Goal: Task Accomplishment & Management: Complete application form

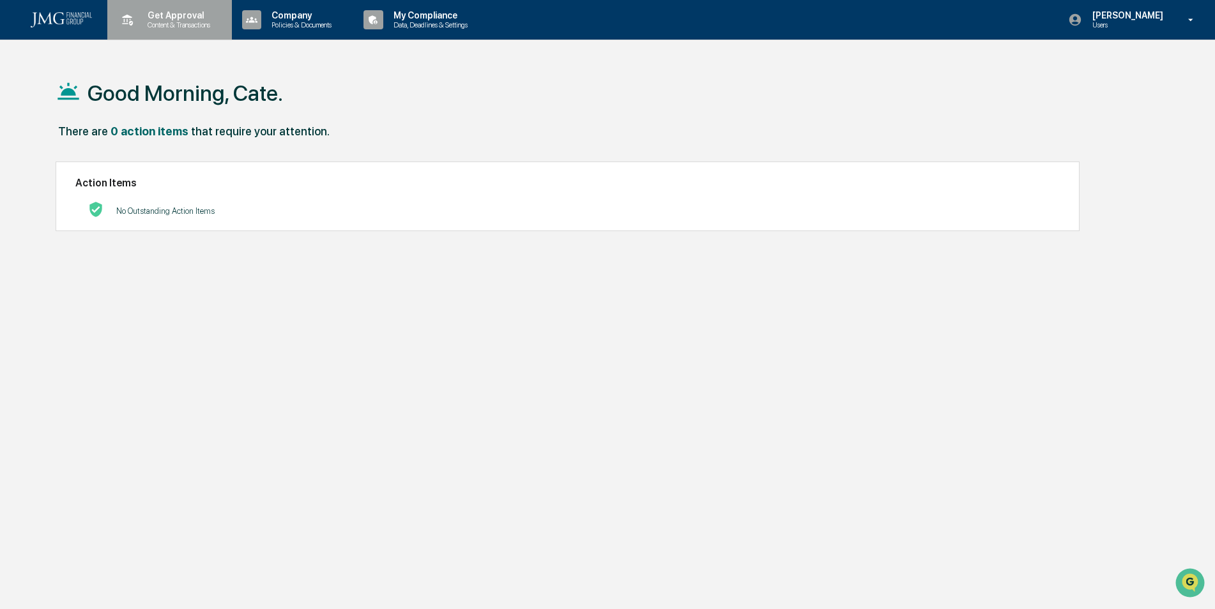
click at [179, 14] on p "Get Approval" at bounding box center [176, 15] width 79 height 10
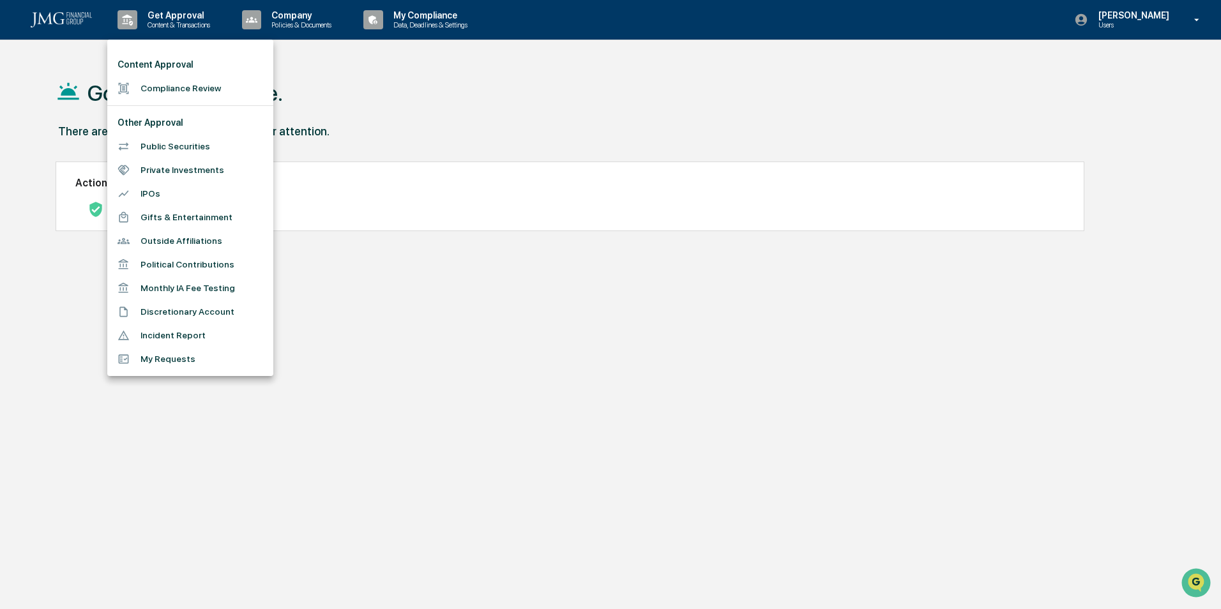
click at [154, 241] on li "Outside Affiliations" at bounding box center [190, 241] width 166 height 24
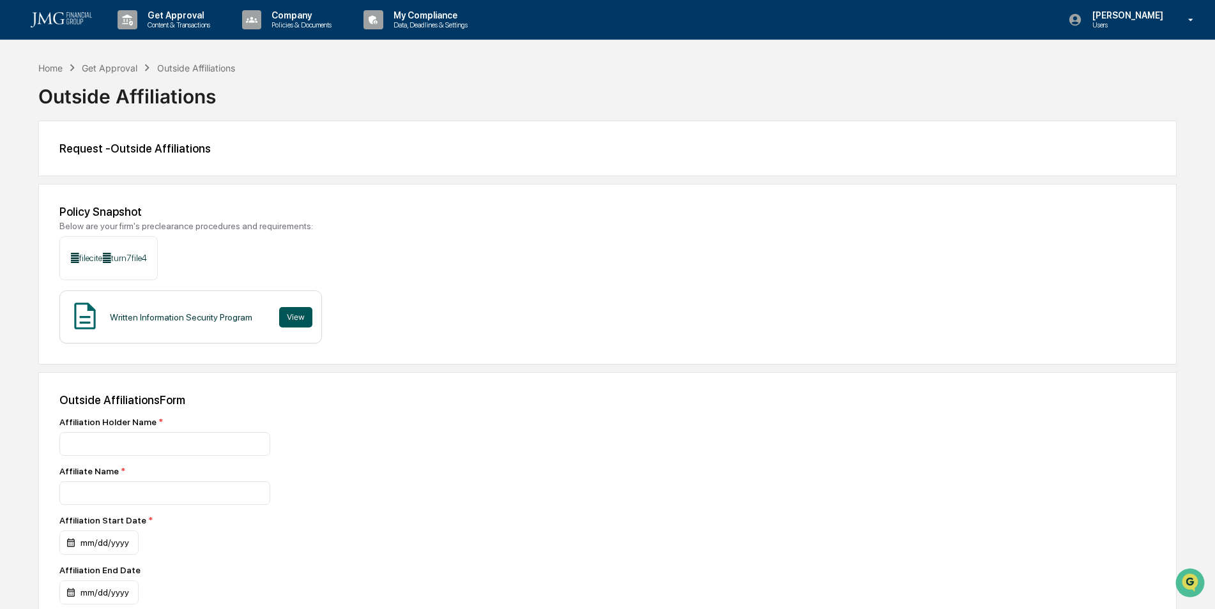
click at [279, 324] on button "View" at bounding box center [295, 317] width 33 height 20
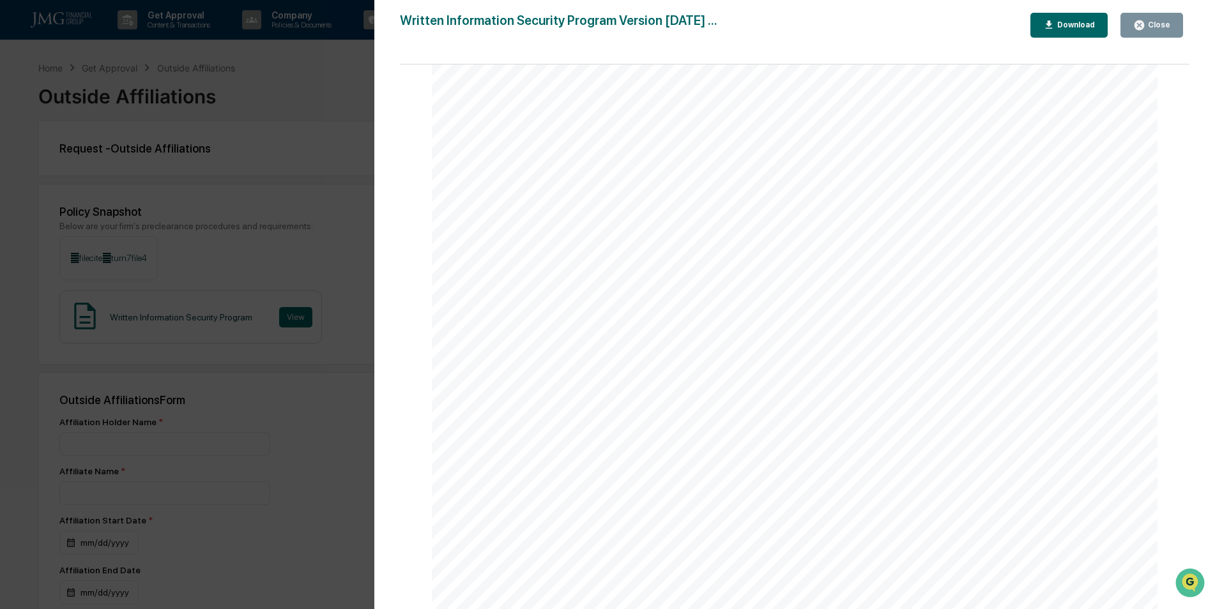
scroll to position [3367, 0]
click at [1157, 24] on div "Close" at bounding box center [1157, 24] width 25 height 9
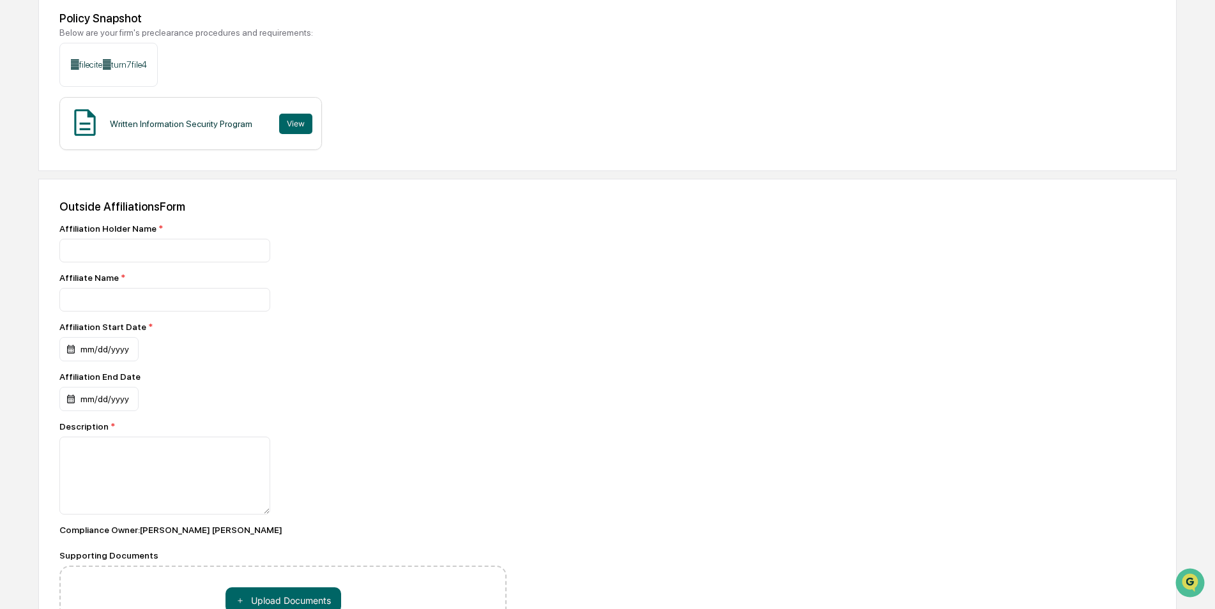
scroll to position [165, 0]
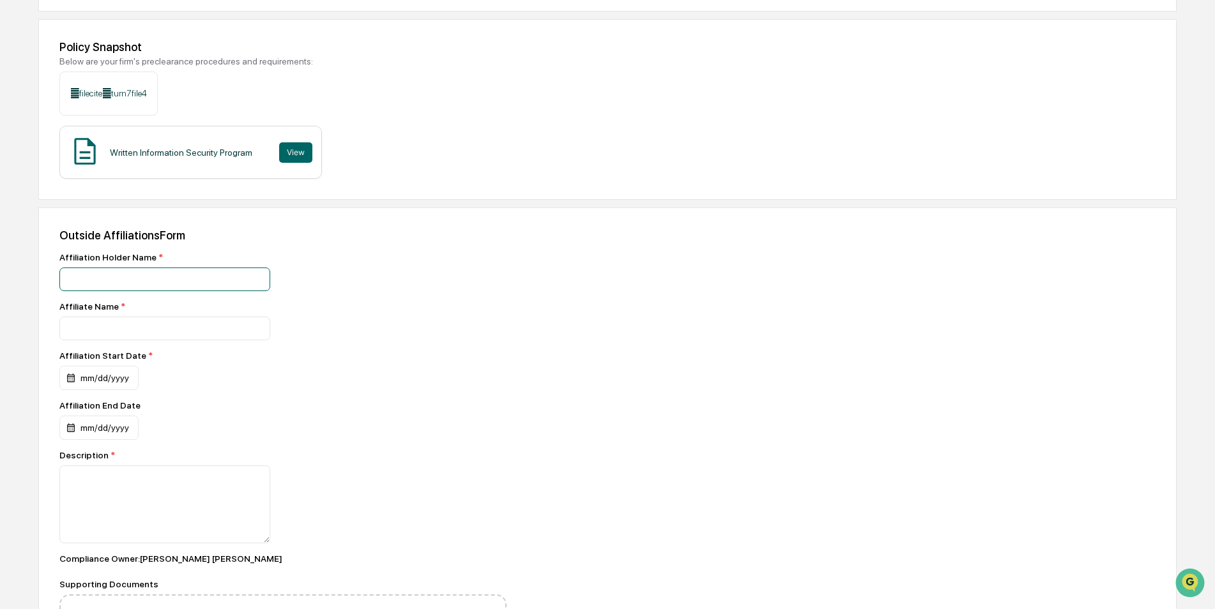
click at [189, 287] on input at bounding box center [164, 280] width 211 height 24
click at [145, 291] on input at bounding box center [164, 280] width 211 height 24
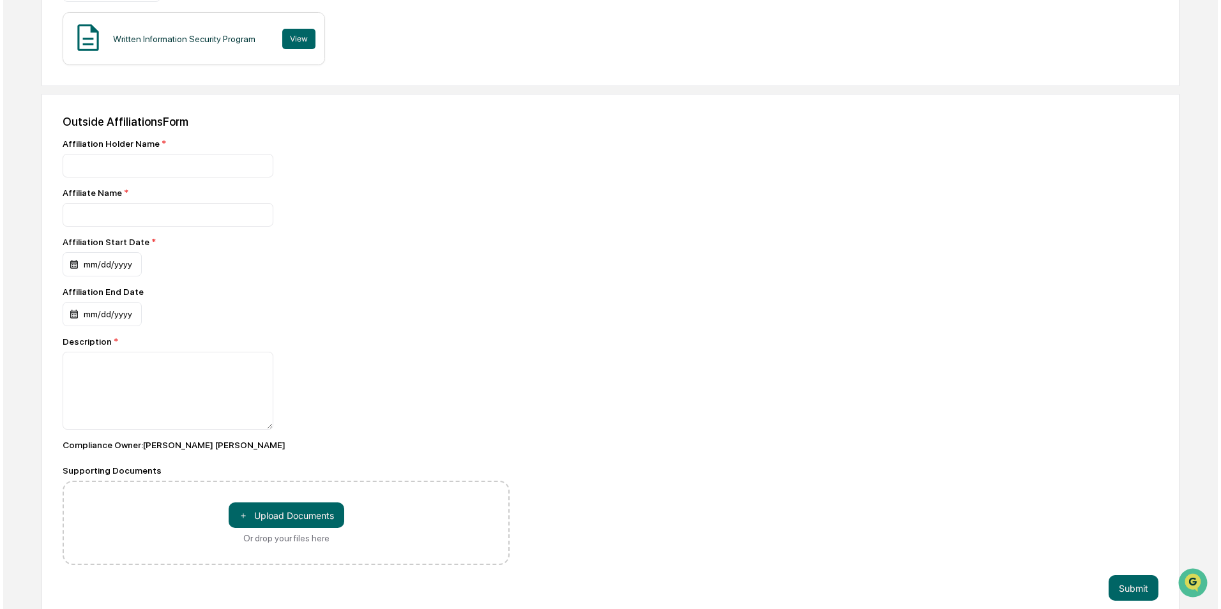
scroll to position [293, 0]
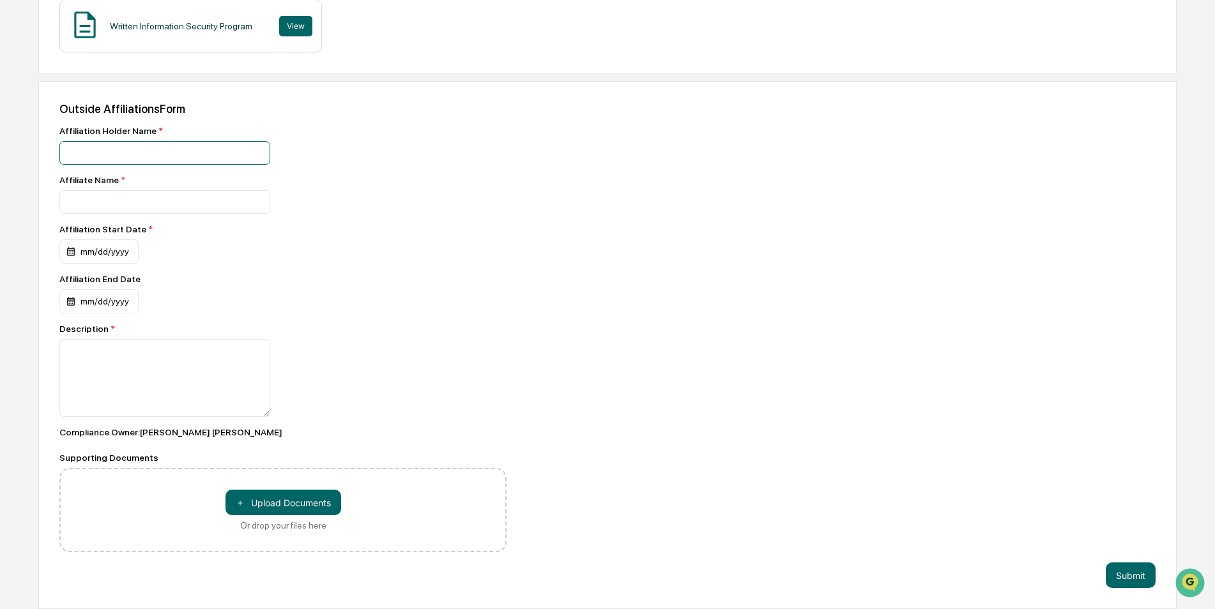
click at [109, 156] on input at bounding box center [164, 153] width 211 height 24
type input "**********"
click at [100, 165] on input at bounding box center [164, 153] width 211 height 24
click at [142, 165] on input at bounding box center [164, 153] width 211 height 24
type input "**********"
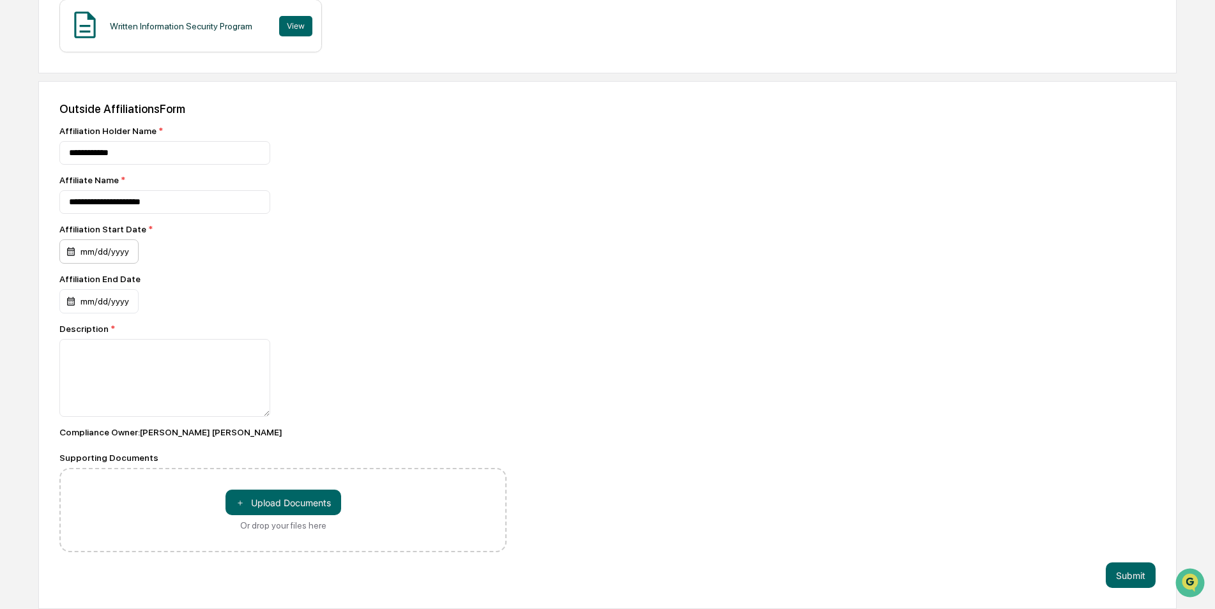
click at [72, 243] on div "mm/dd/yyyy" at bounding box center [98, 252] width 79 height 24
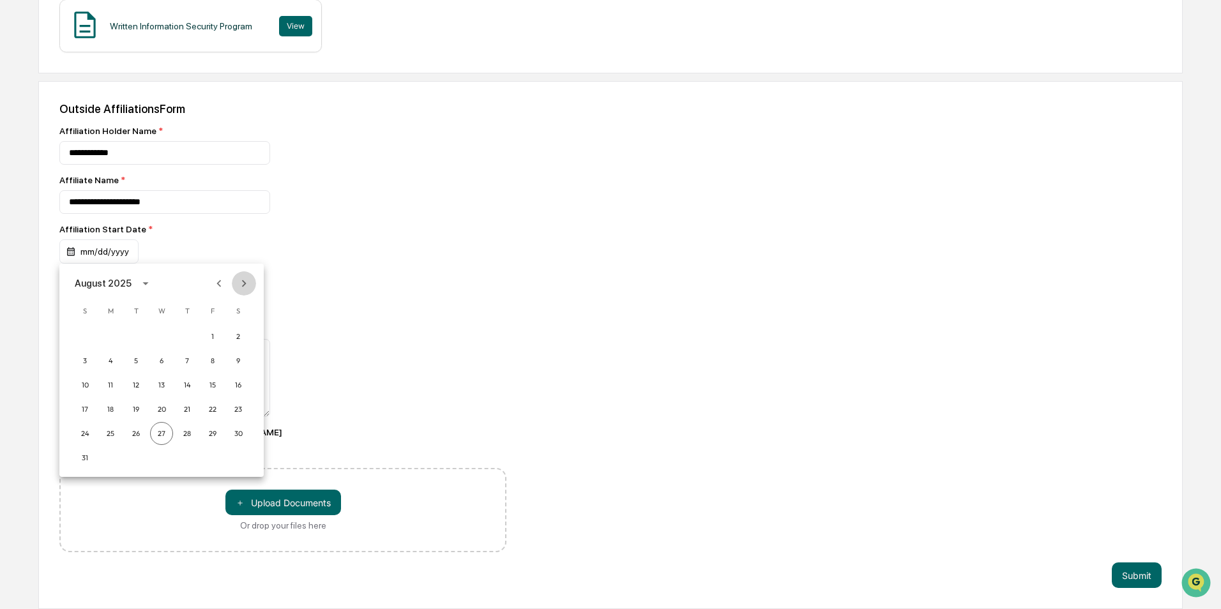
click at [239, 278] on icon "Next month" at bounding box center [244, 284] width 14 height 14
click at [105, 278] on div "September 2025" at bounding box center [90, 284] width 30 height 14
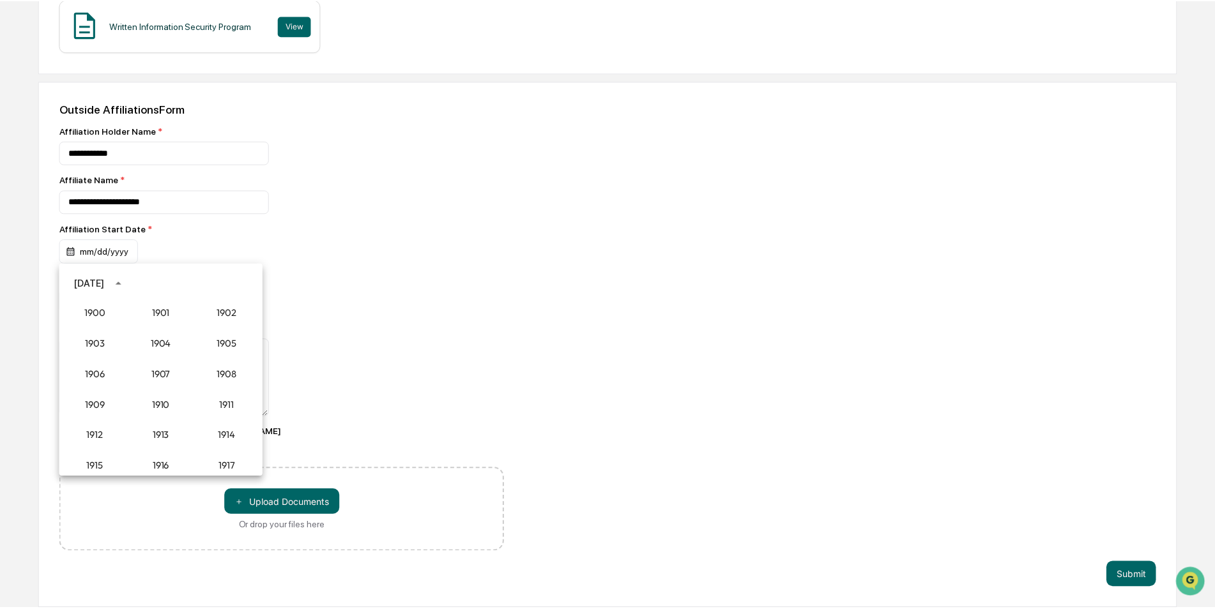
scroll to position [1183, 0]
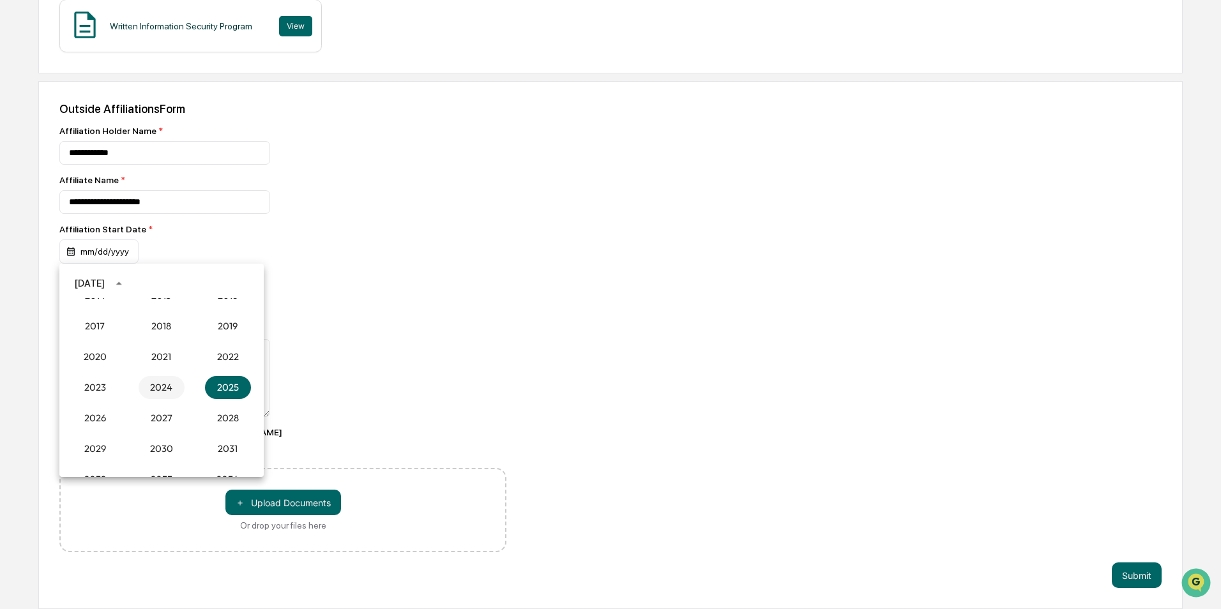
click at [168, 390] on button "2024" at bounding box center [162, 387] width 46 height 23
click at [105, 412] on button "Oct" at bounding box center [95, 414] width 46 height 23
click at [234, 384] on button "19" at bounding box center [238, 385] width 23 height 23
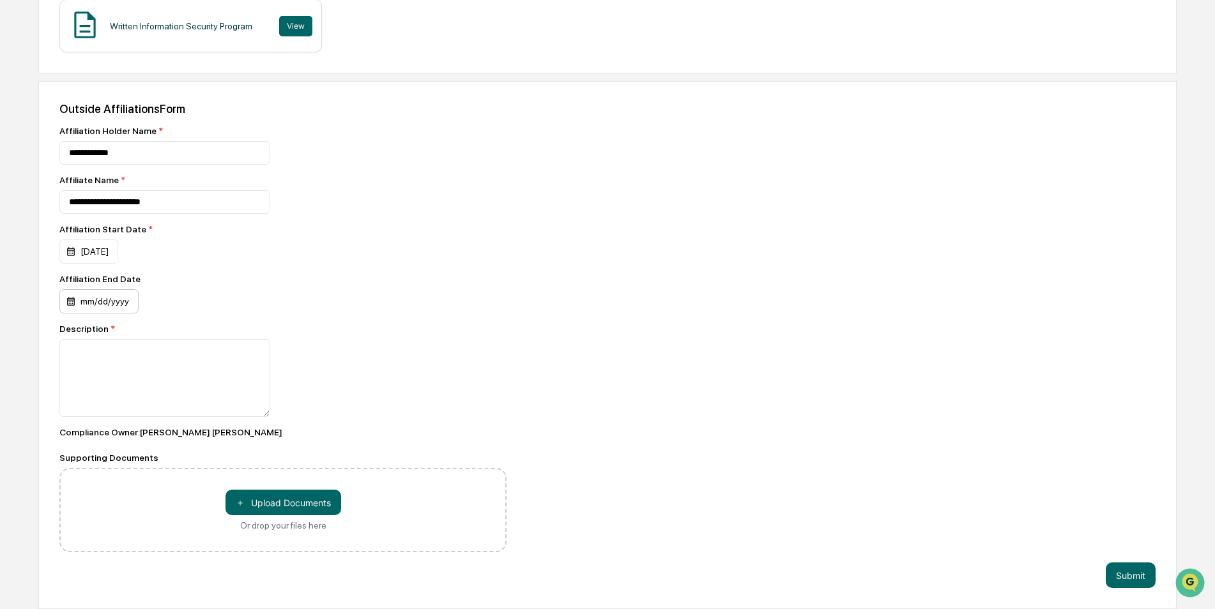
click at [100, 264] on div "mm/dd/yyyy" at bounding box center [88, 252] width 59 height 24
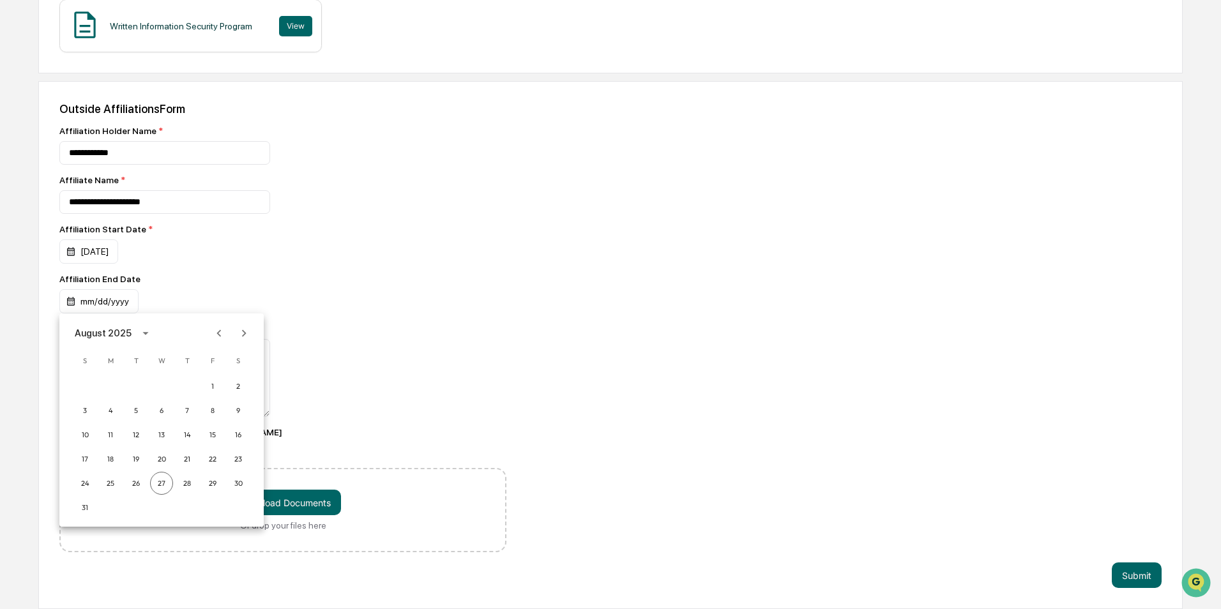
click at [197, 284] on div at bounding box center [610, 304] width 1221 height 609
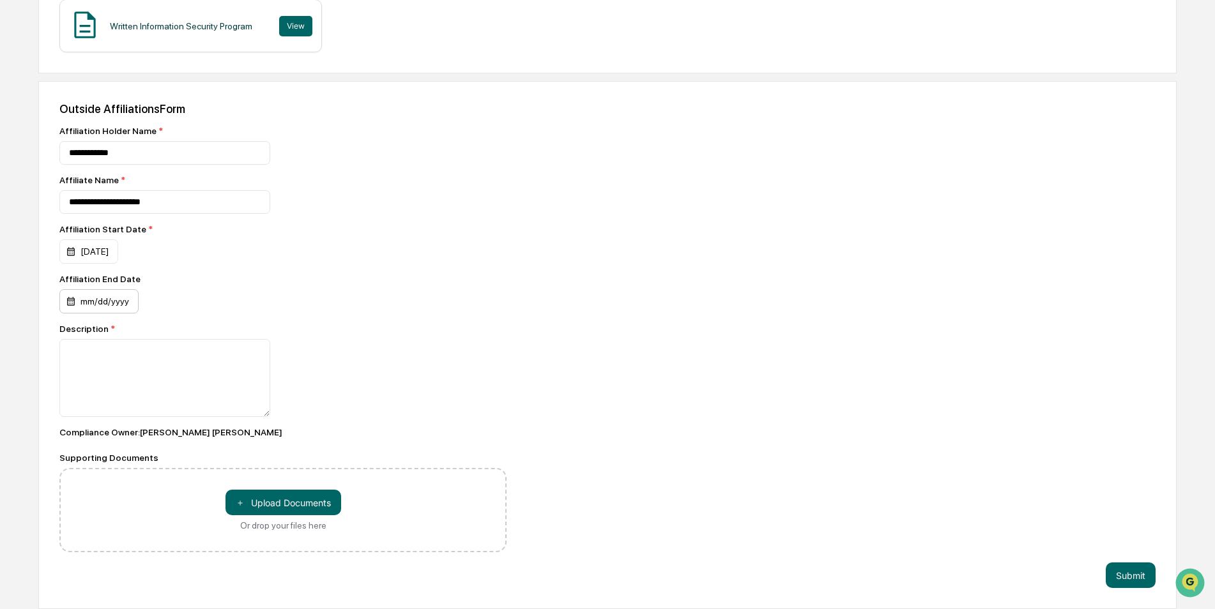
click at [111, 264] on div "mm/dd/yyyy" at bounding box center [88, 252] width 59 height 24
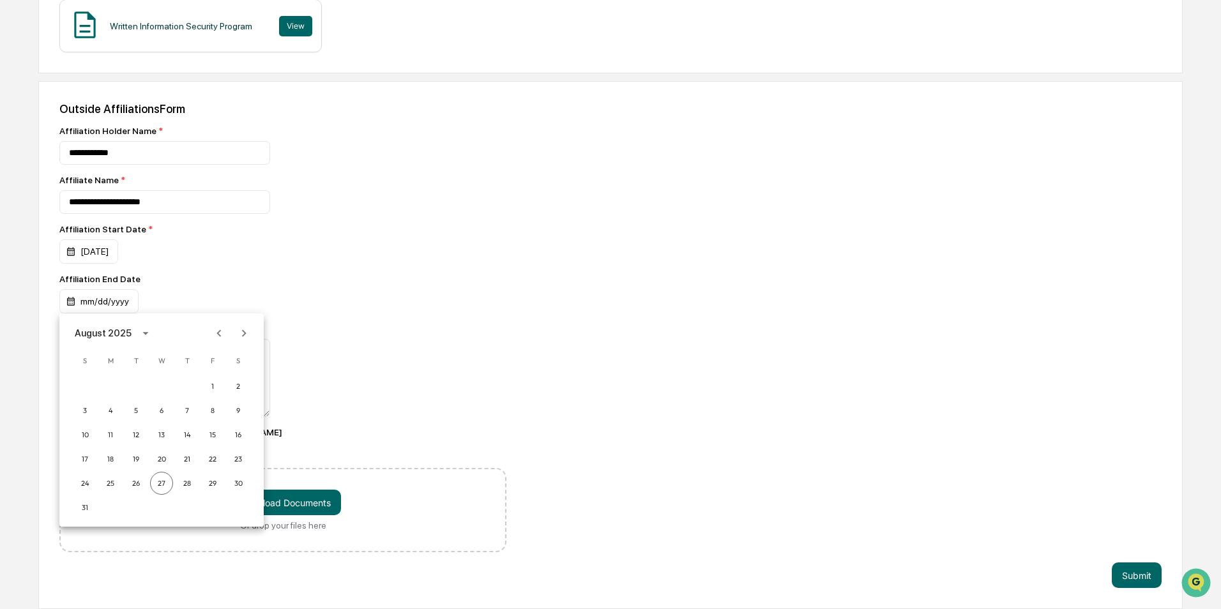
click at [247, 285] on div at bounding box center [610, 304] width 1221 height 609
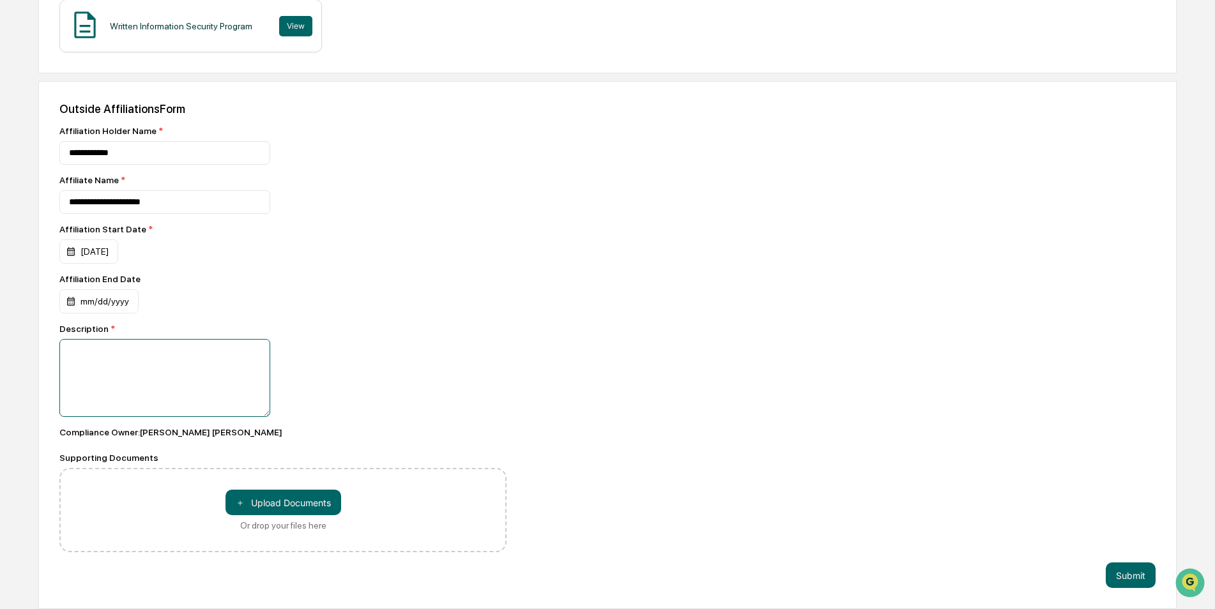
click at [135, 373] on textarea at bounding box center [164, 378] width 211 height 78
paste textarea "**********"
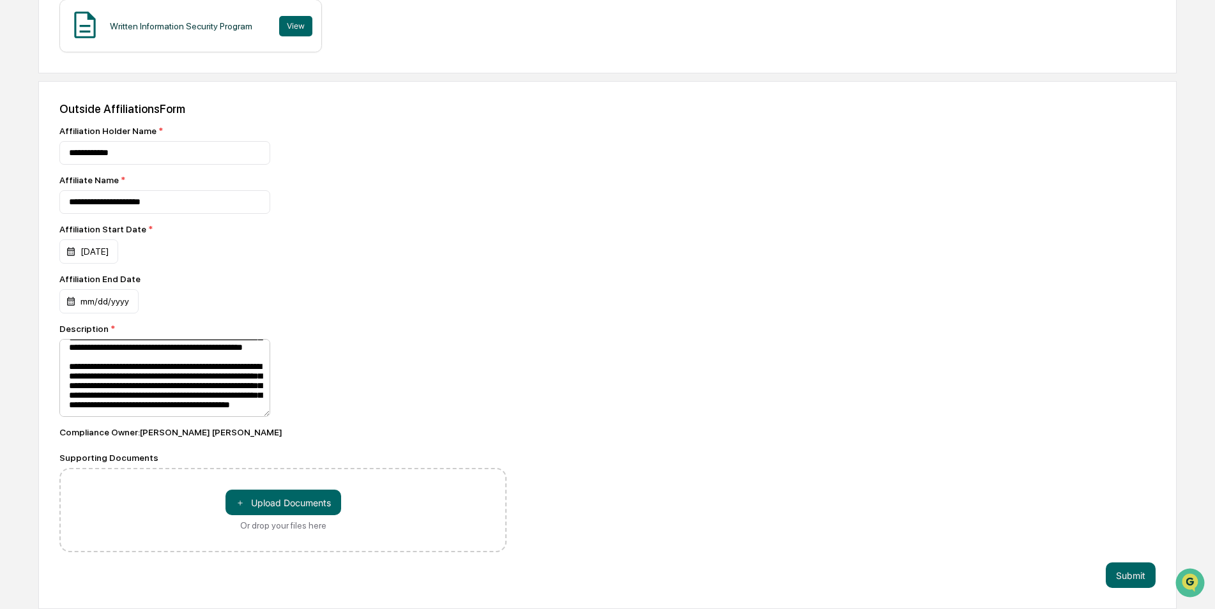
scroll to position [110, 0]
click at [126, 396] on textarea "**********" at bounding box center [164, 378] width 211 height 78
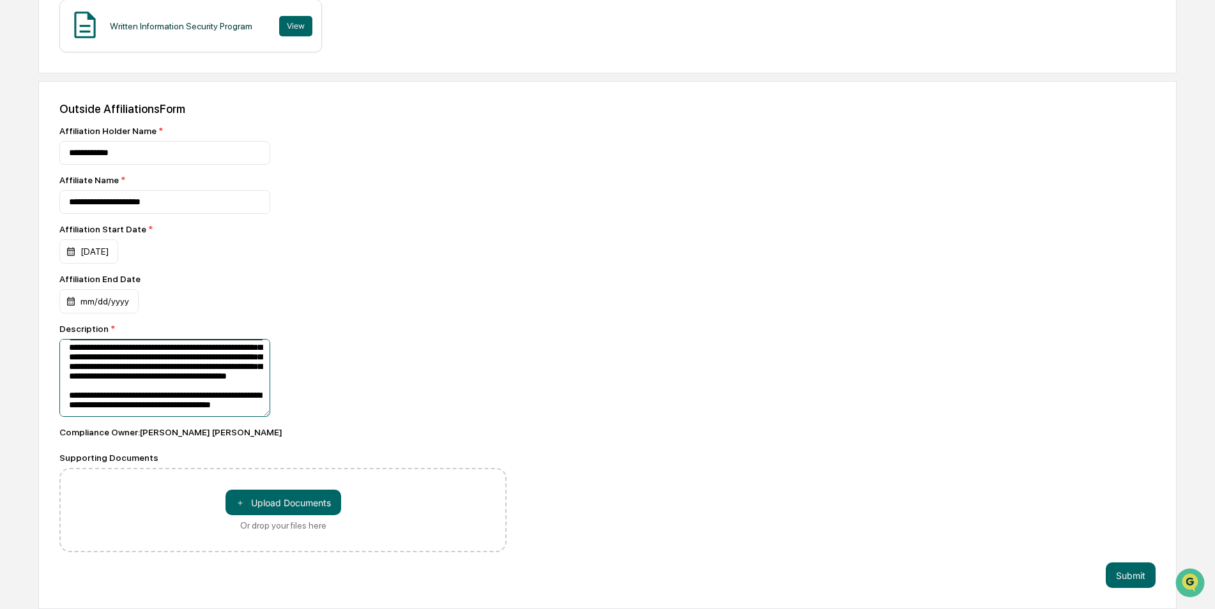
scroll to position [135, 0]
click at [194, 413] on textarea "**********" at bounding box center [164, 378] width 211 height 78
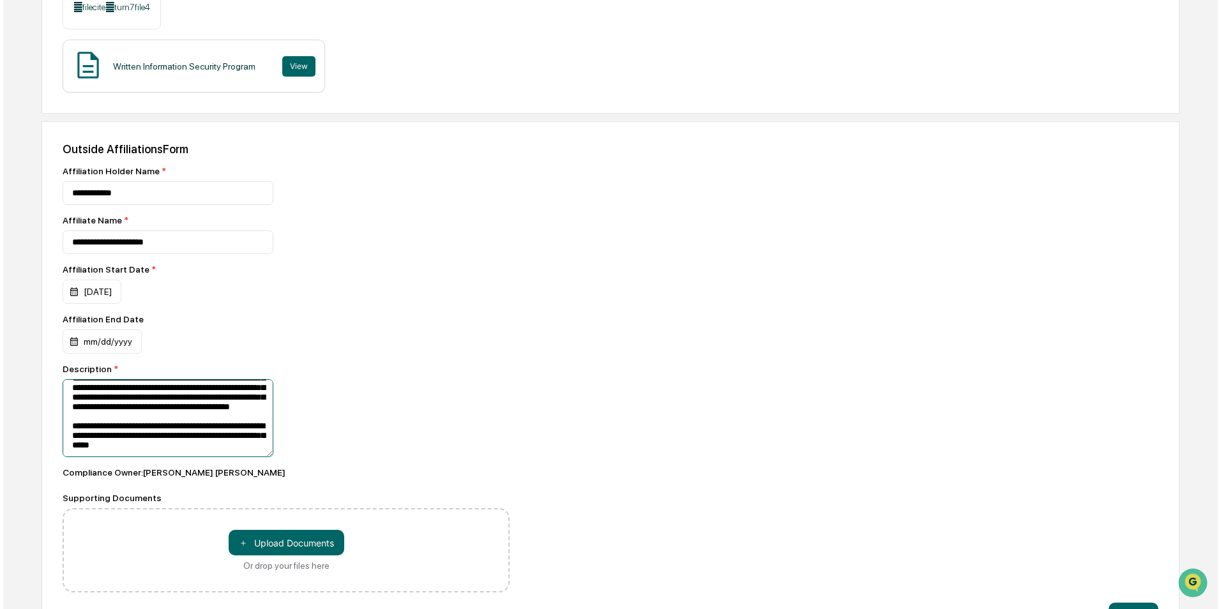
scroll to position [293, 0]
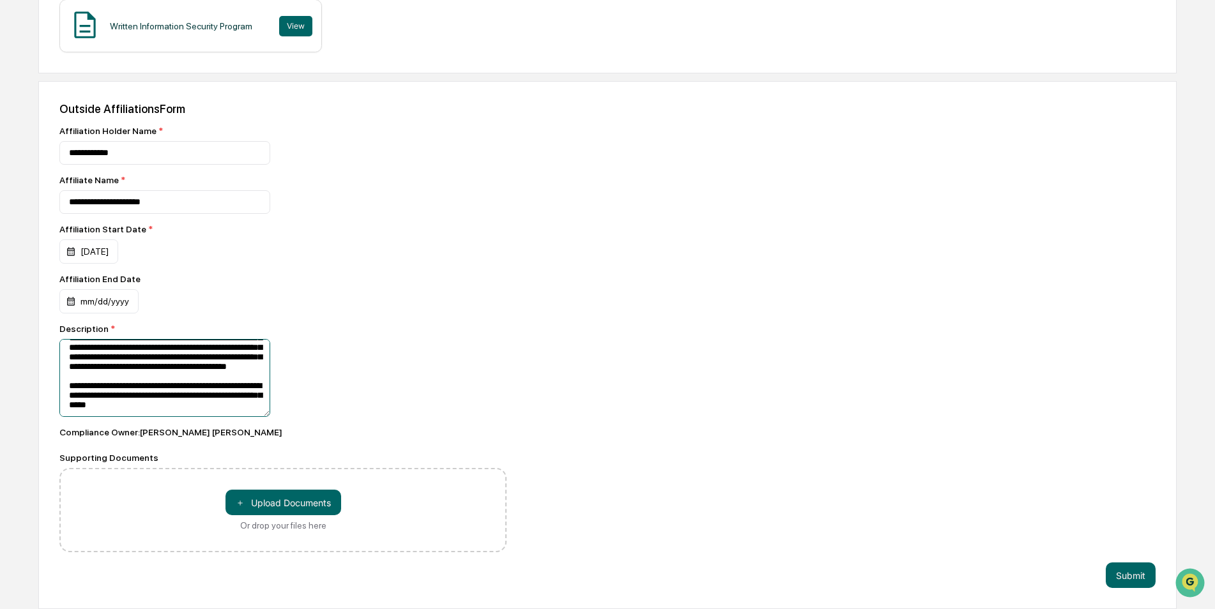
type textarea "**********"
click at [1120, 577] on button "Submit" at bounding box center [1131, 576] width 50 height 26
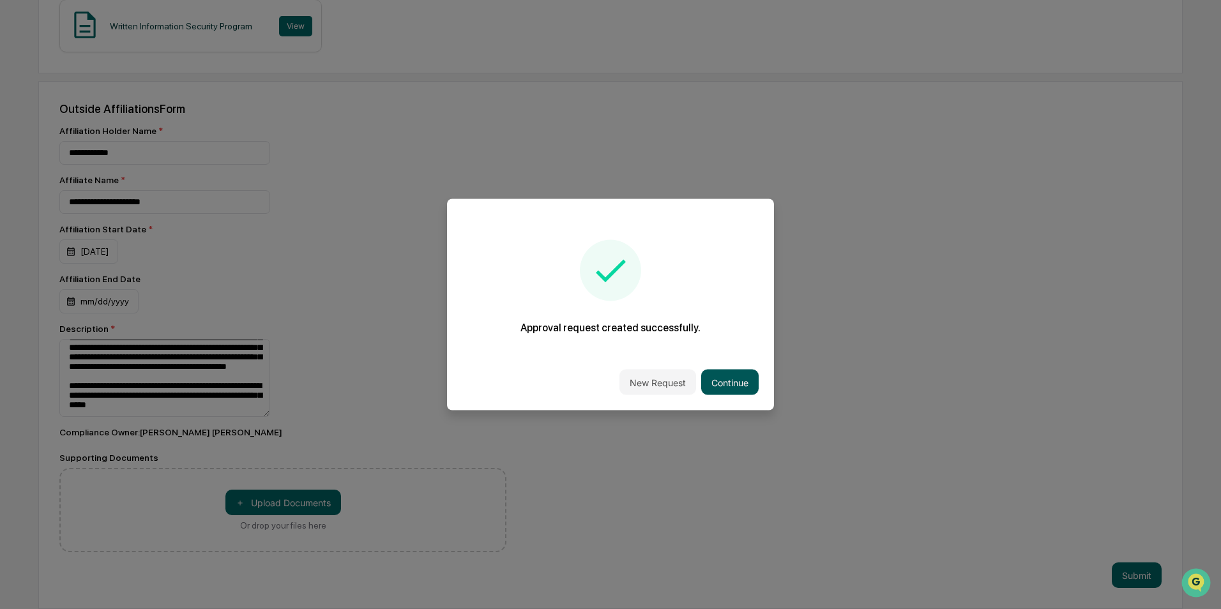
click at [743, 379] on button "Continue" at bounding box center [729, 383] width 57 height 26
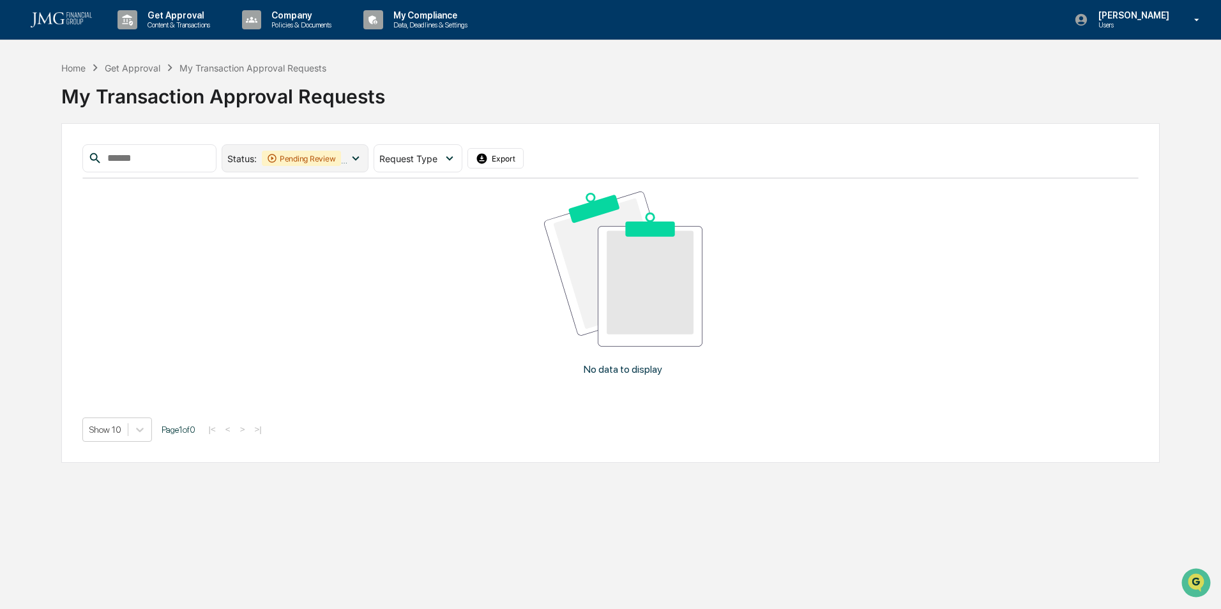
click at [317, 158] on div "Pending Review" at bounding box center [301, 158] width 79 height 15
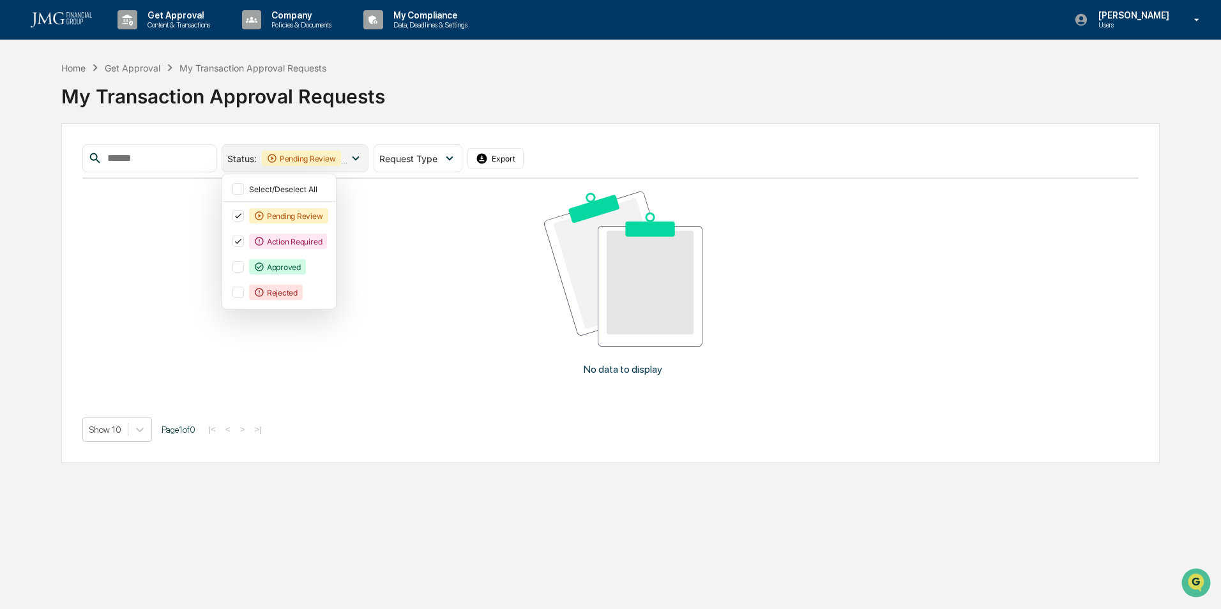
click at [257, 155] on span "Status :" at bounding box center [241, 158] width 29 height 11
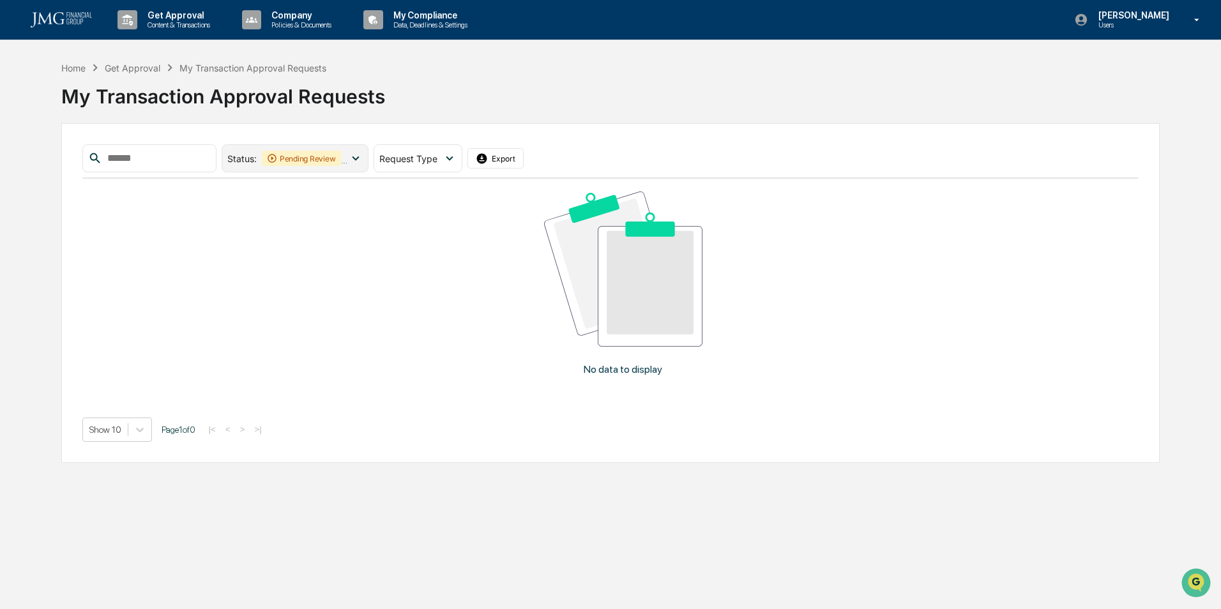
click at [321, 155] on div "Pending Review" at bounding box center [301, 158] width 79 height 15
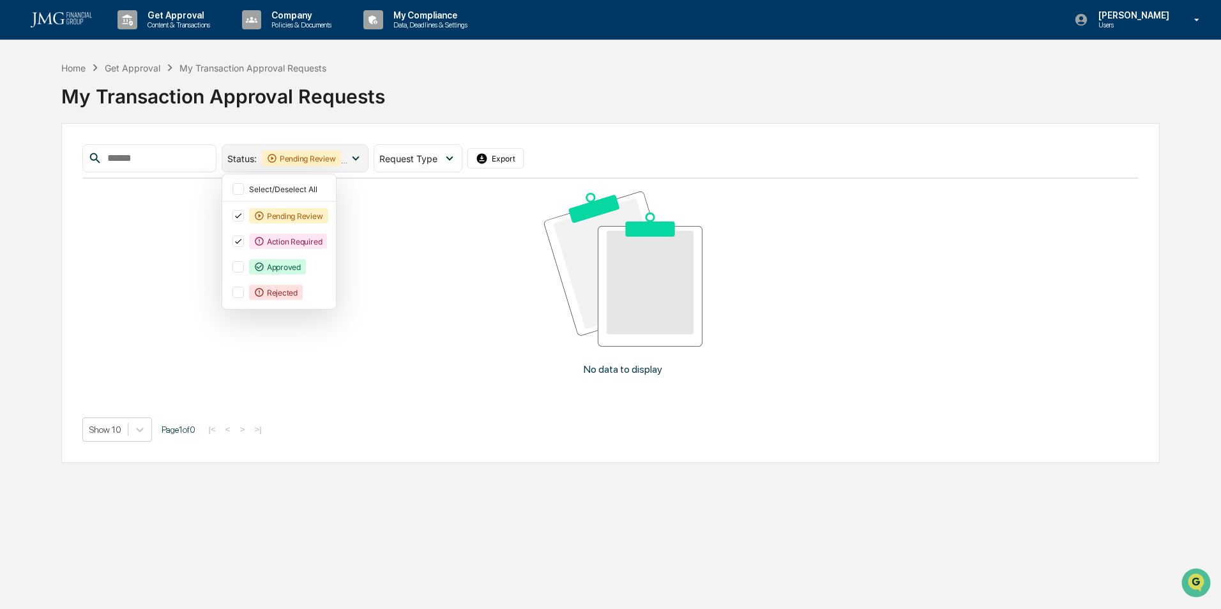
click at [321, 155] on div "Pending Review" at bounding box center [301, 158] width 79 height 15
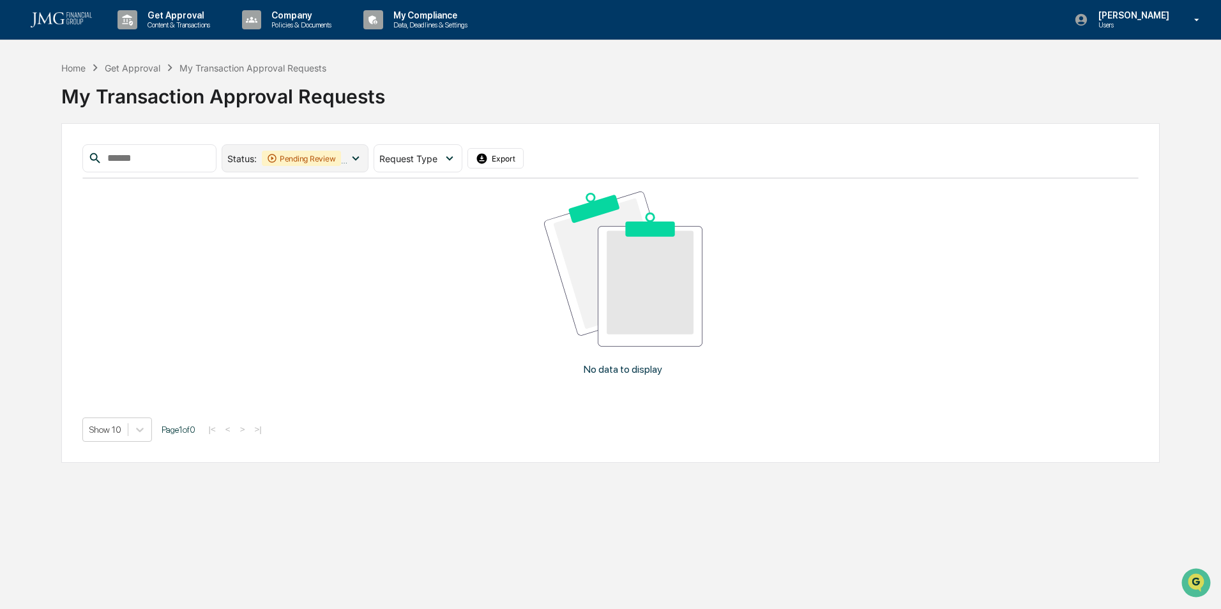
click at [312, 155] on div "Pending Review" at bounding box center [301, 158] width 79 height 15
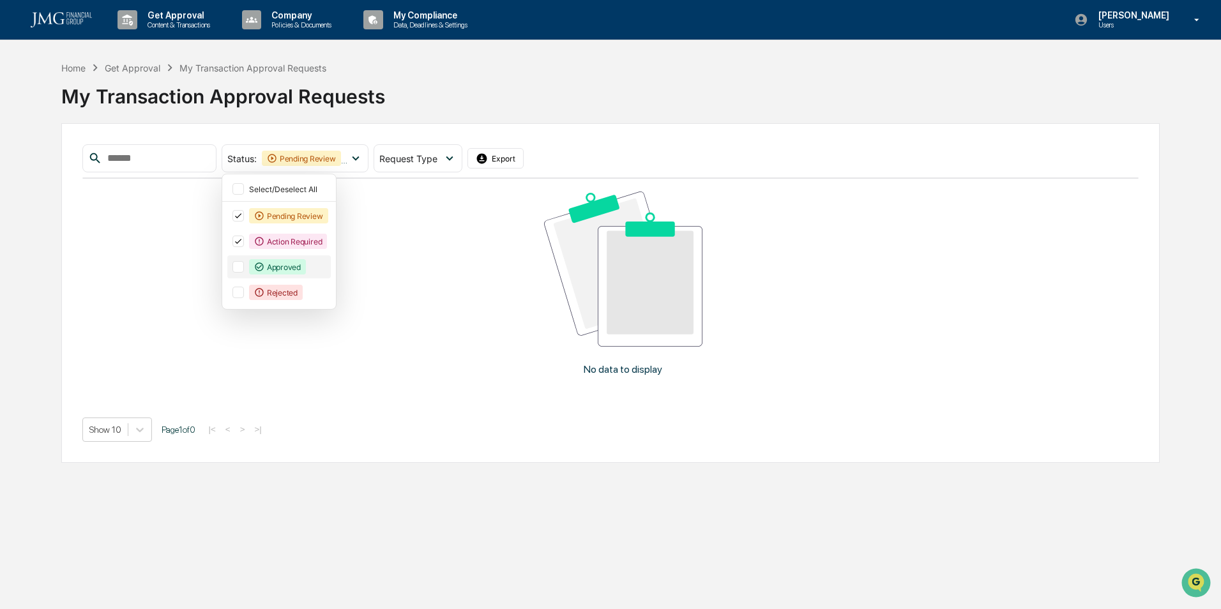
click at [254, 262] on div "Approved" at bounding box center [278, 266] width 103 height 23
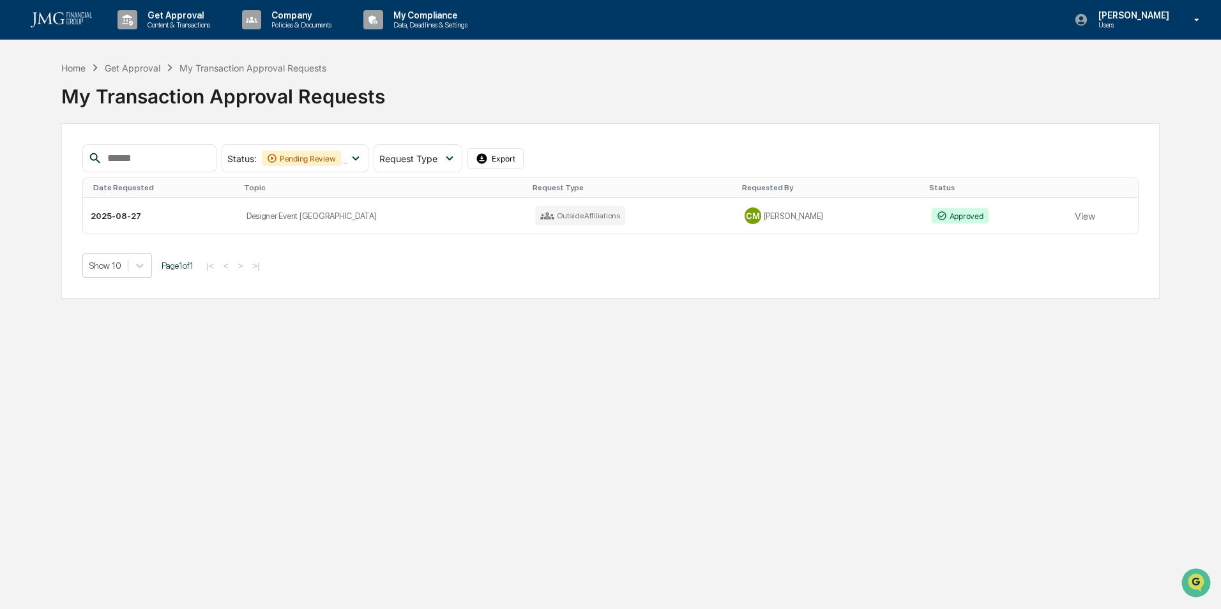
click at [411, 255] on div "Show 10 Page 1 of 1 |< < > >|" at bounding box center [610, 266] width 1057 height 24
